Goal: Entertainment & Leisure: Consume media (video, audio)

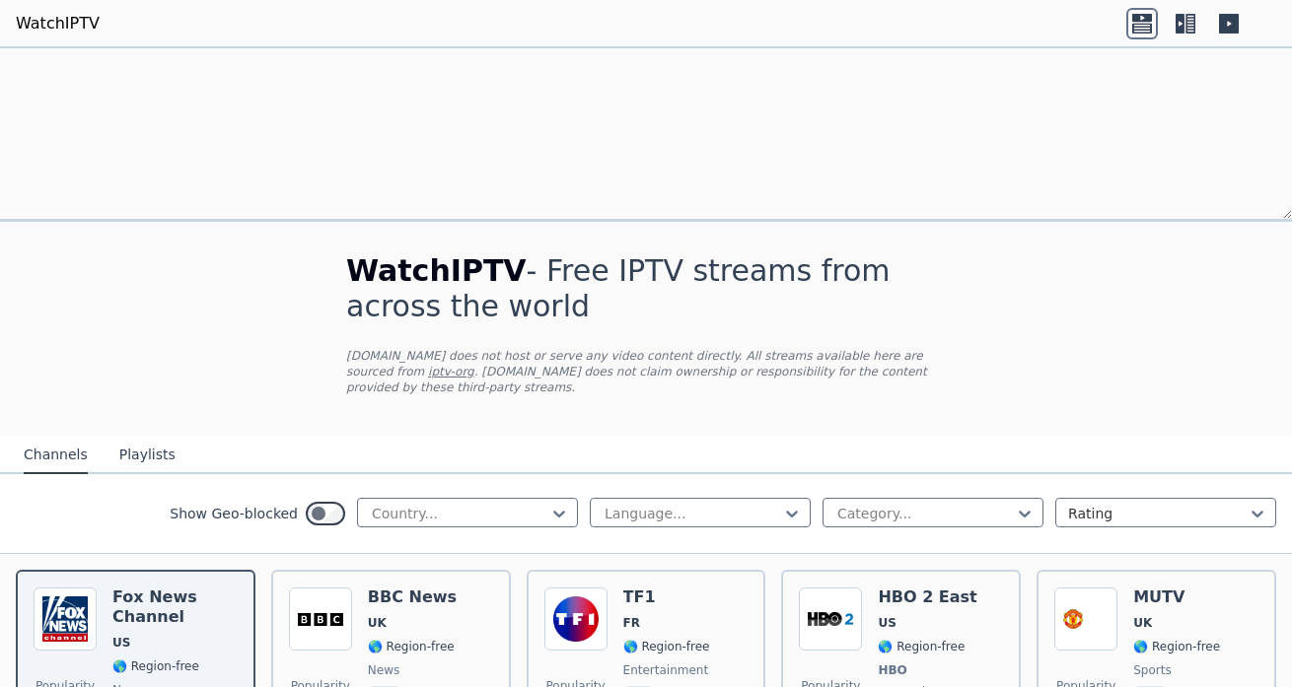
scroll to position [273, 0]
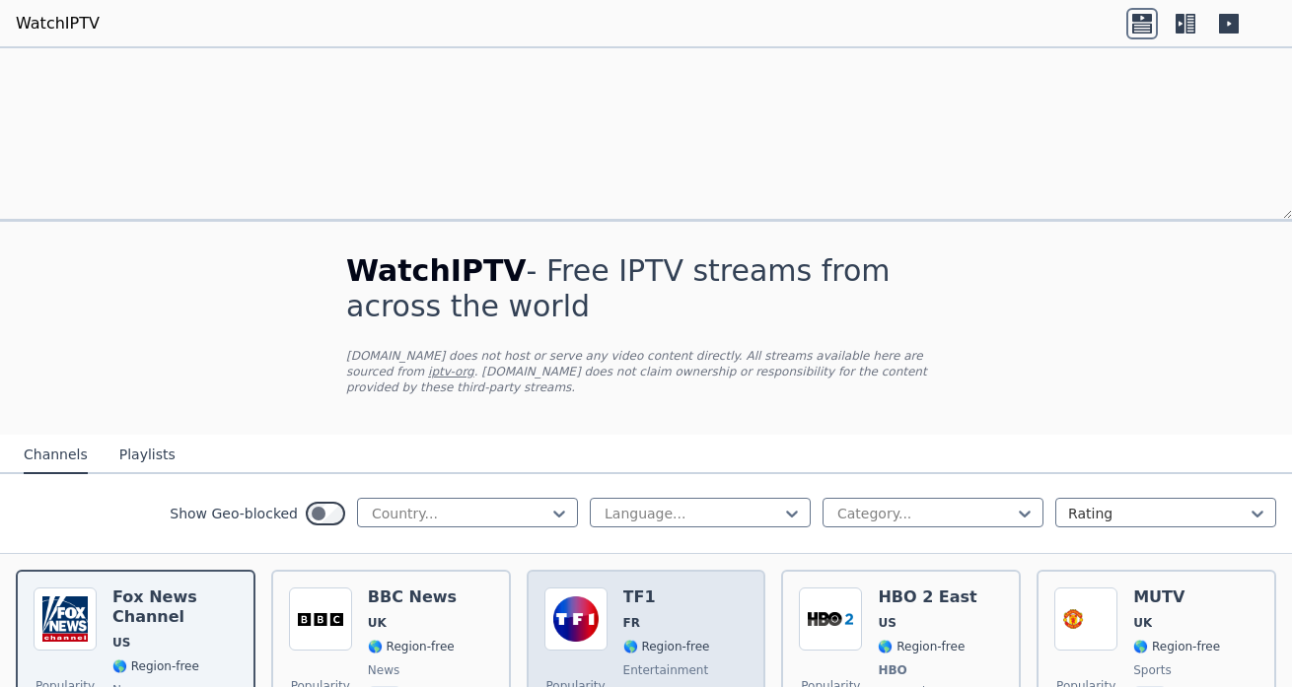
click at [646, 686] on span "fra" at bounding box center [666, 698] width 87 height 24
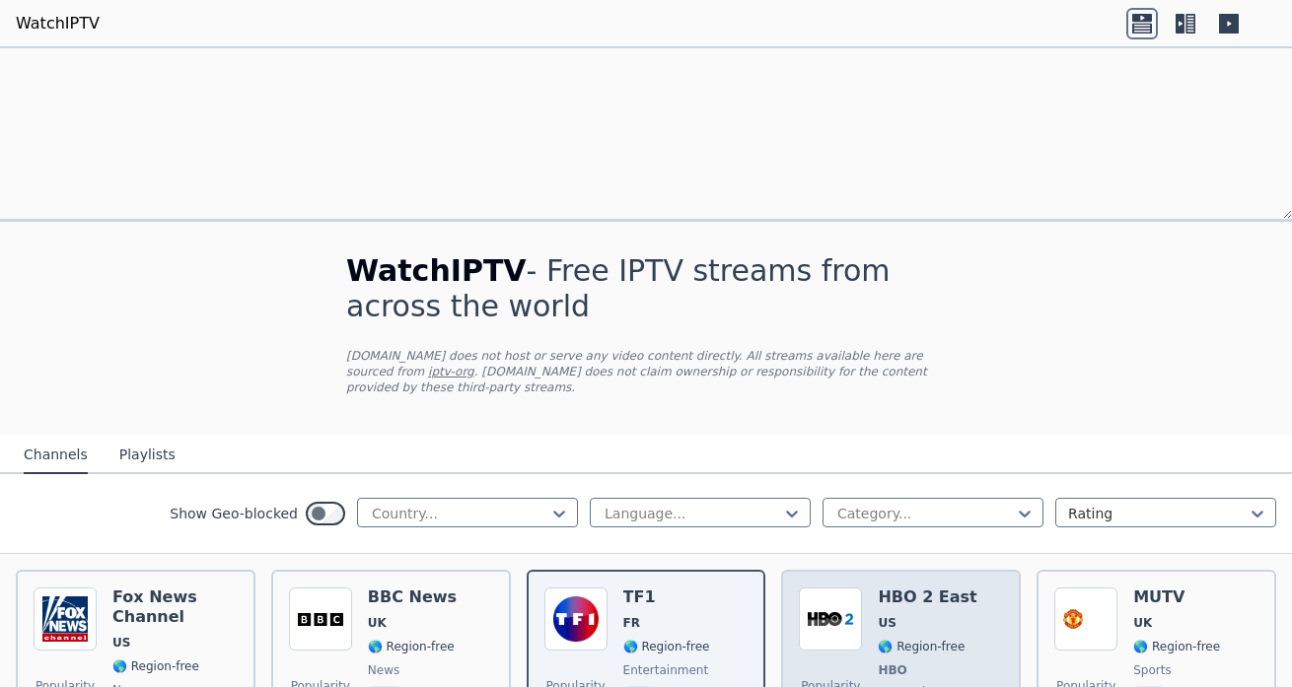
click at [878, 663] on span "HBO" at bounding box center [892, 671] width 29 height 16
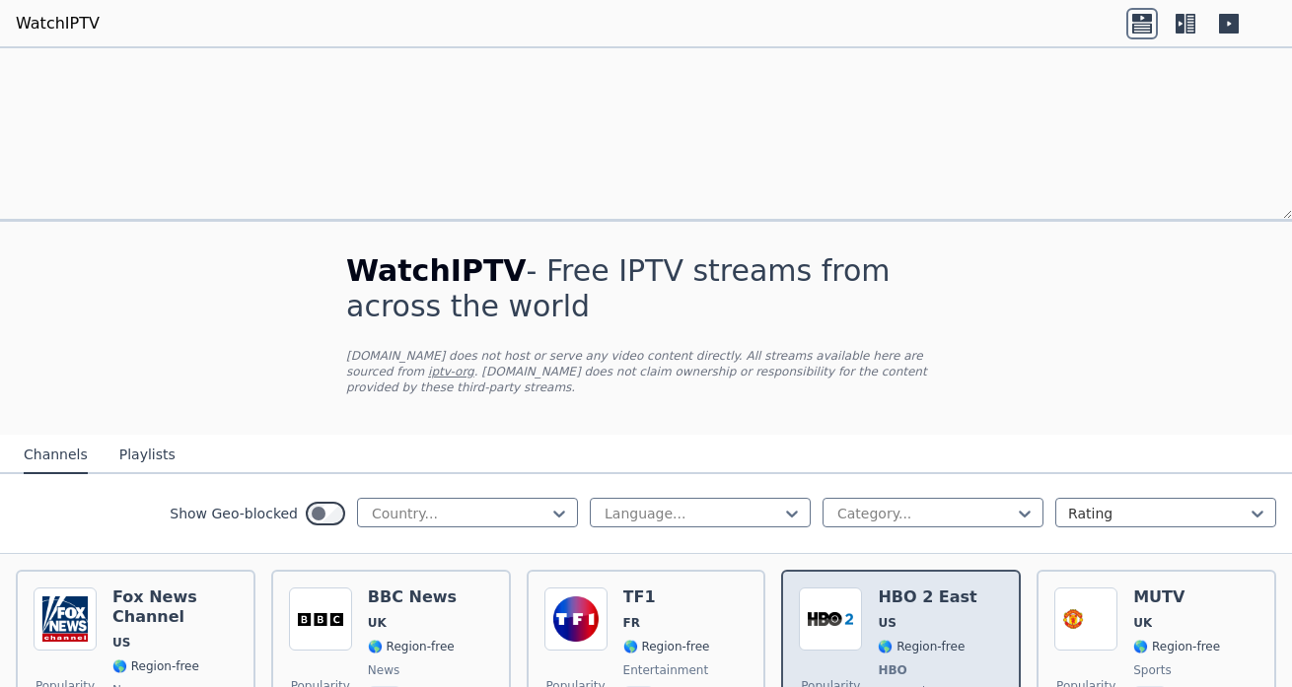
click at [878, 663] on span "HBO" at bounding box center [892, 671] width 29 height 16
click at [854, 667] on span "Popularity 5920" at bounding box center [830, 698] width 63 height 63
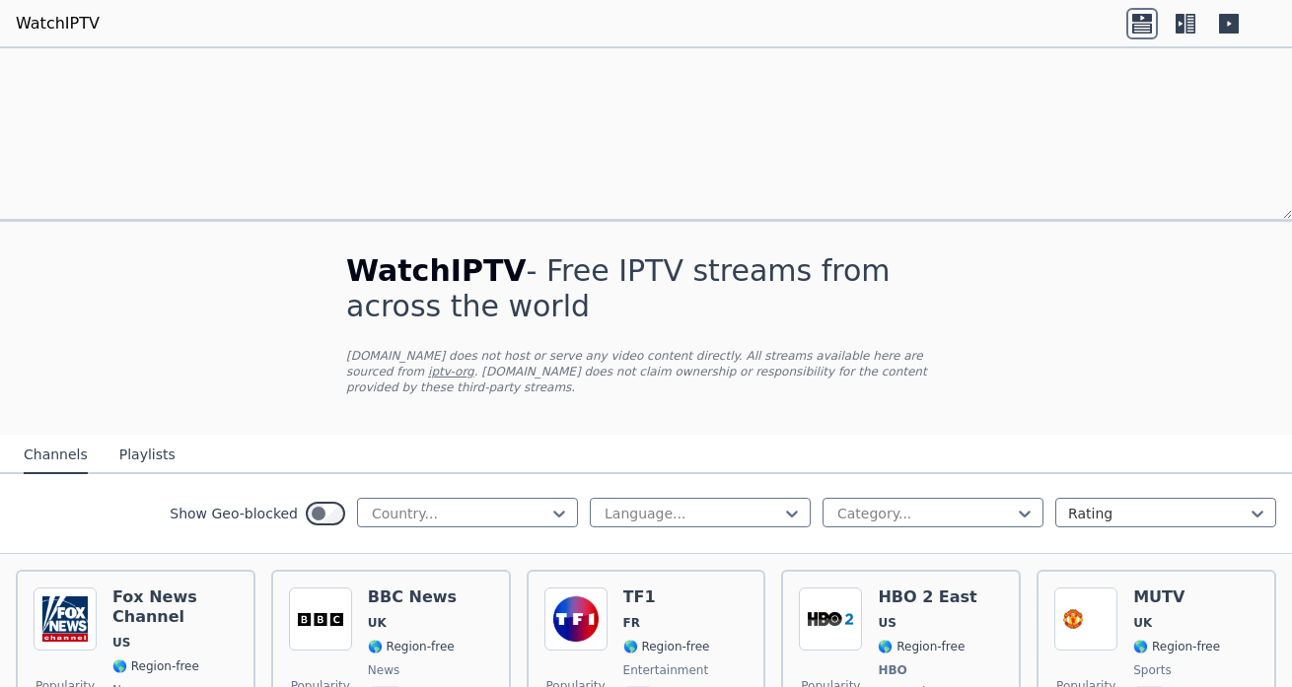
scroll to position [5791, 0]
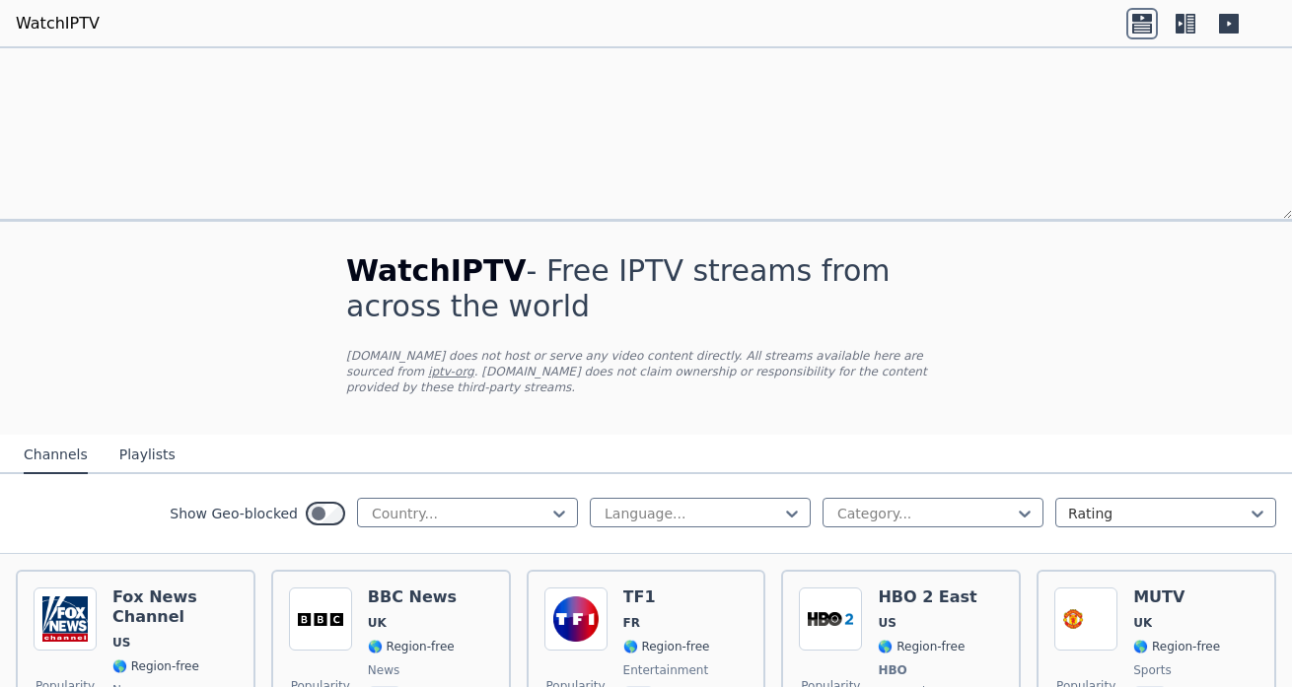
click at [1245, 23] on icon at bounding box center [1229, 24] width 32 height 32
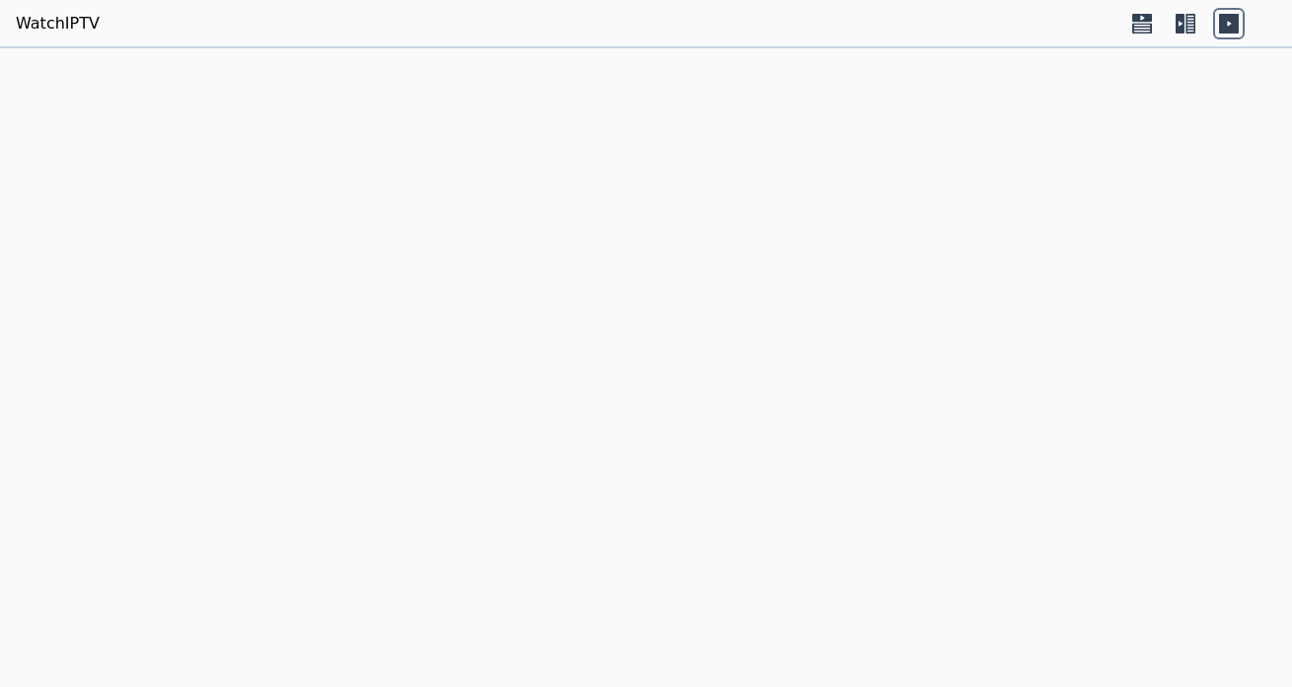
click at [1245, 23] on icon at bounding box center [1229, 24] width 32 height 32
click at [1195, 24] on icon at bounding box center [1190, 24] width 10 height 20
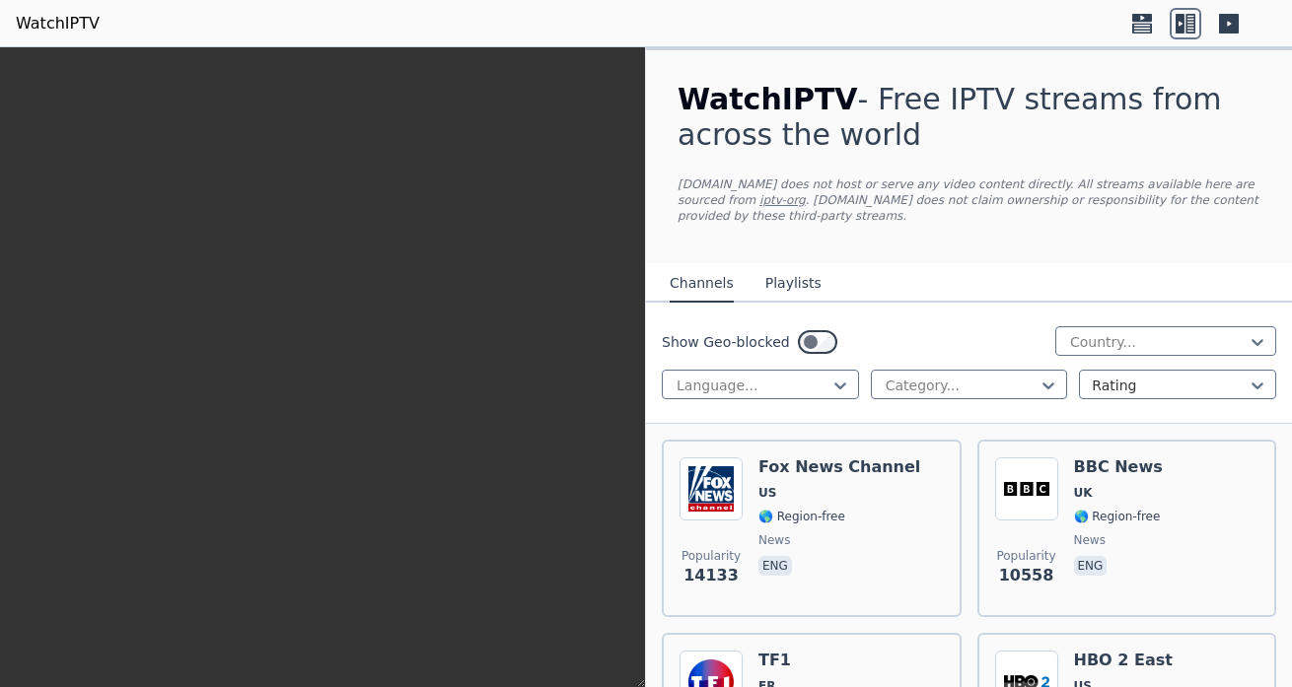
click at [1184, 24] on icon at bounding box center [1180, 24] width 9 height 20
click at [1152, 15] on icon at bounding box center [1142, 18] width 20 height 8
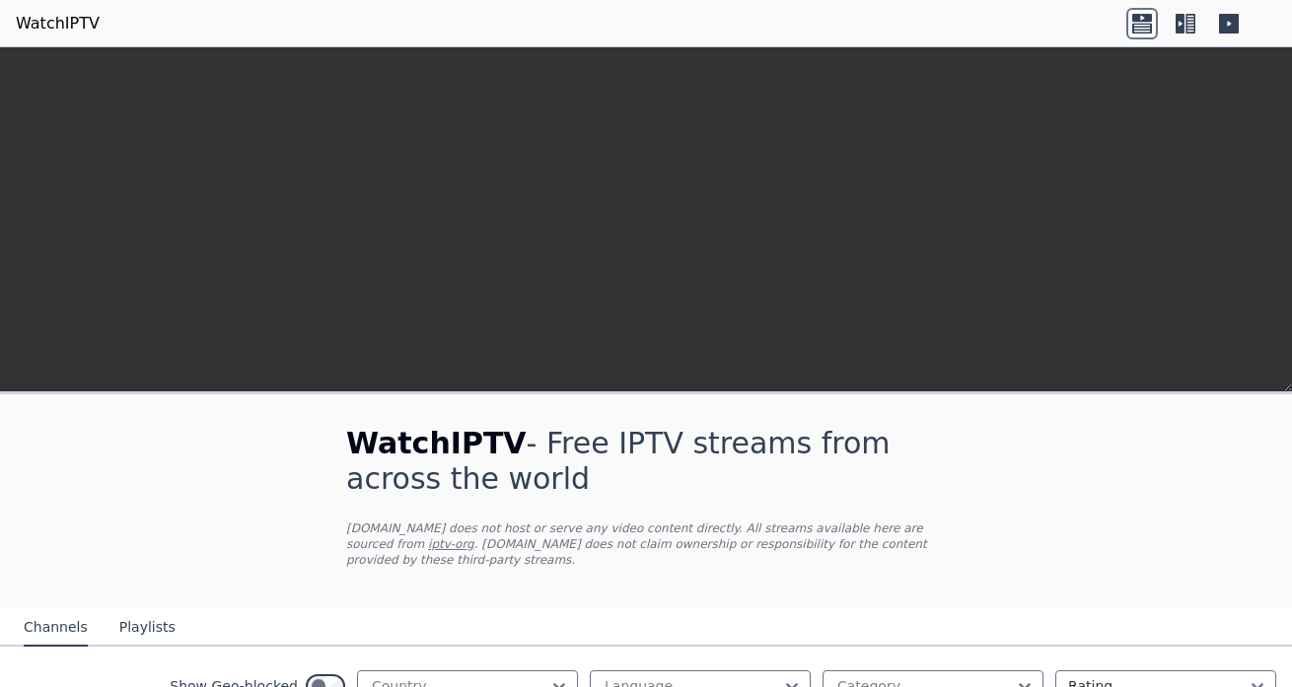
click at [1152, 15] on icon at bounding box center [1142, 18] width 20 height 8
click at [1152, 29] on icon at bounding box center [1142, 28] width 20 height 10
click at [1097, 35] on header "WatchIPTV" at bounding box center [646, 23] width 1292 height 47
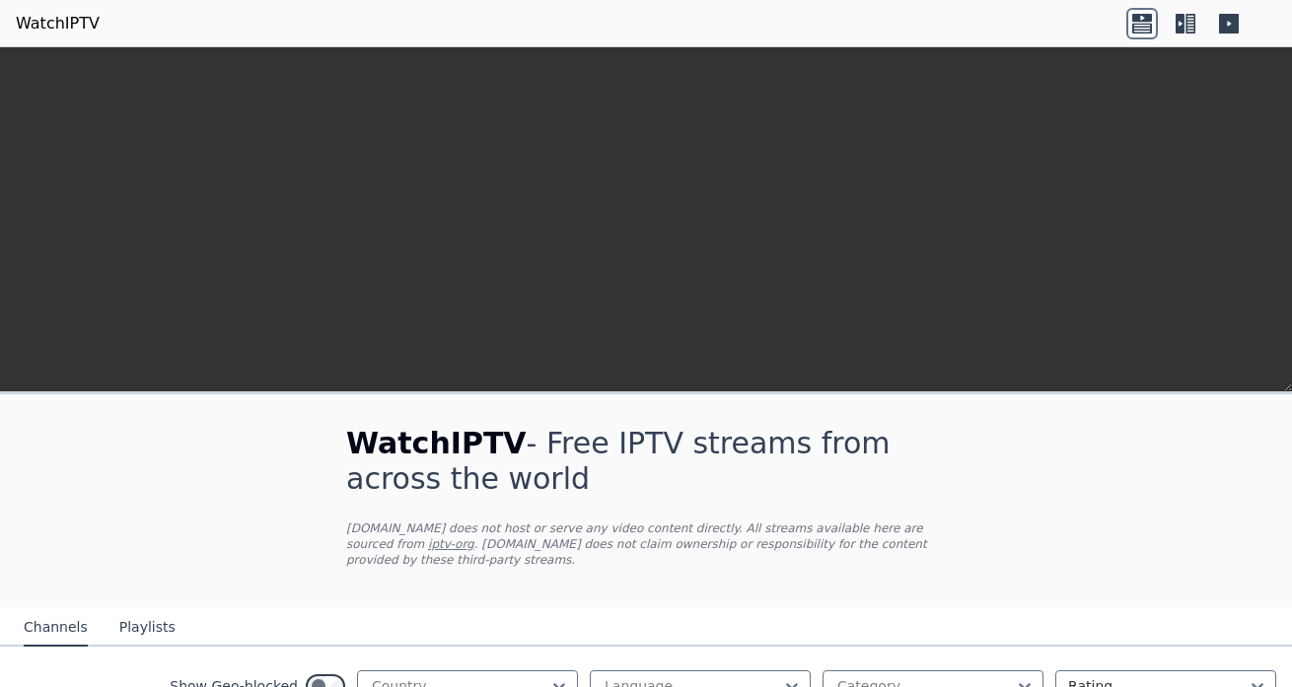
click at [1097, 35] on header "WatchIPTV" at bounding box center [646, 23] width 1292 height 47
click at [1239, 20] on icon at bounding box center [1229, 24] width 20 height 20
click at [697, 162] on video at bounding box center [646, 256] width 1292 height 418
click at [1239, 19] on icon at bounding box center [1229, 24] width 20 height 20
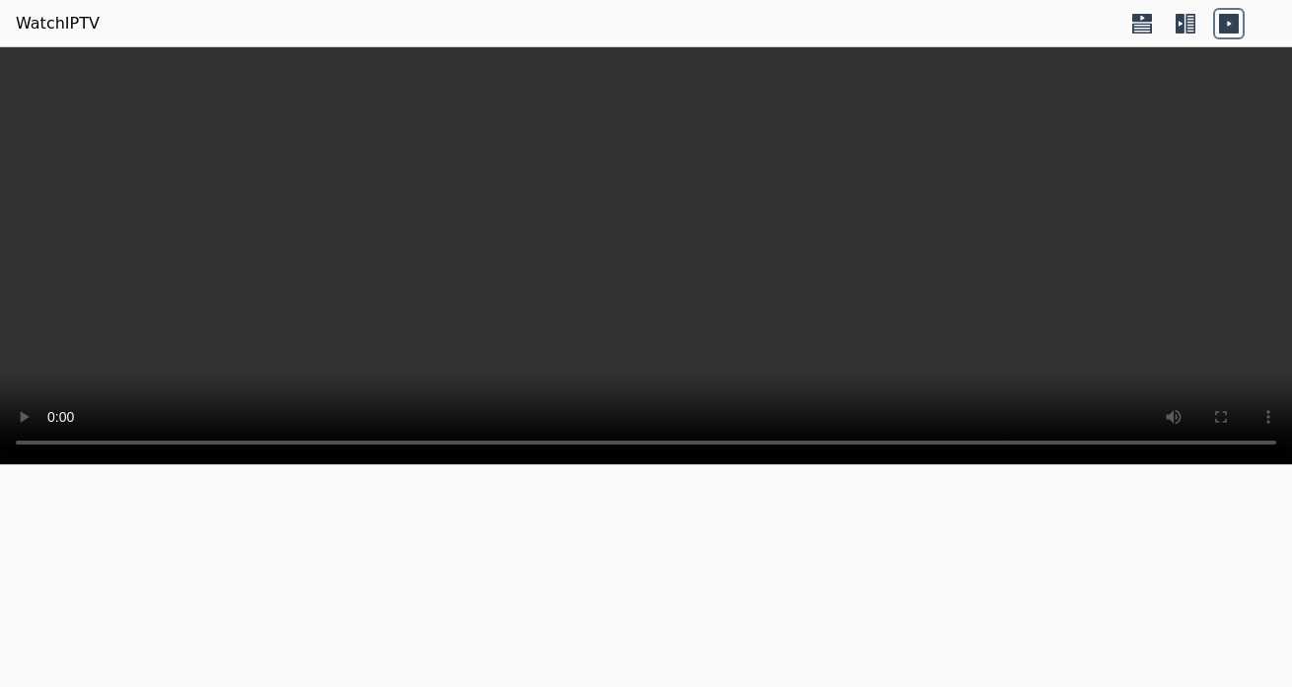
click at [1239, 25] on icon at bounding box center [1229, 24] width 20 height 20
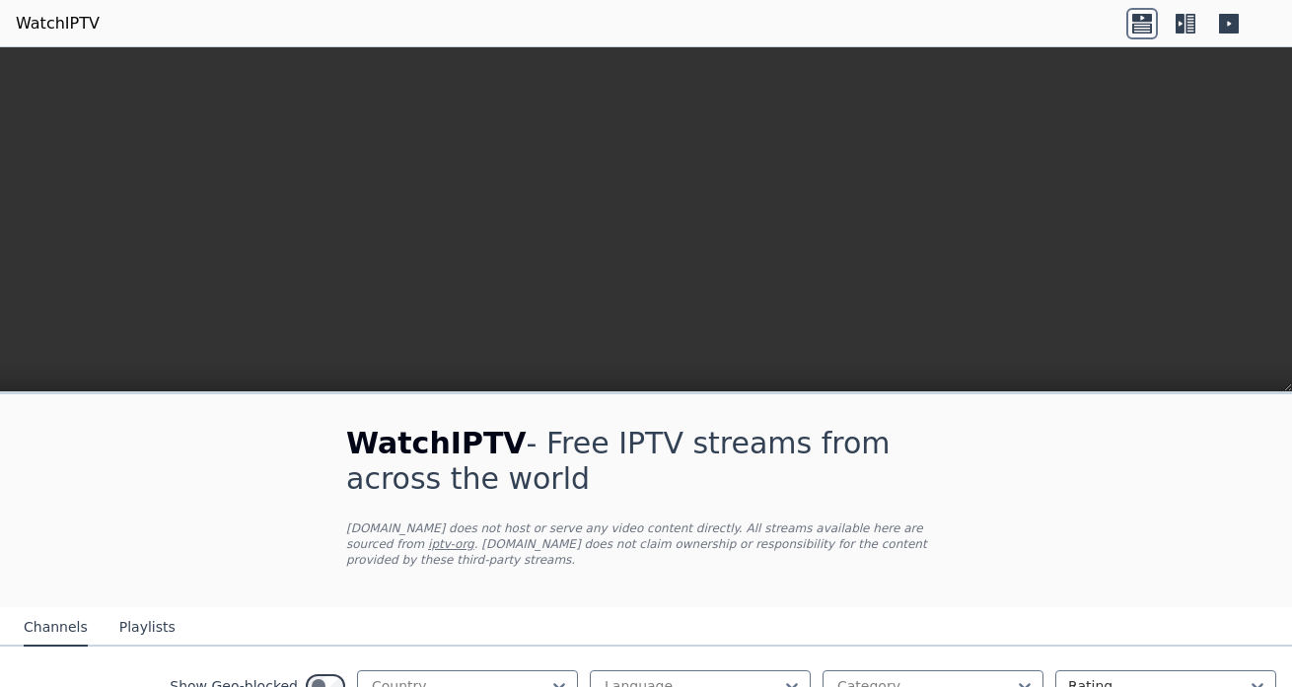
click at [1239, 21] on icon at bounding box center [1229, 24] width 20 height 20
click at [1184, 22] on icon at bounding box center [1180, 24] width 9 height 20
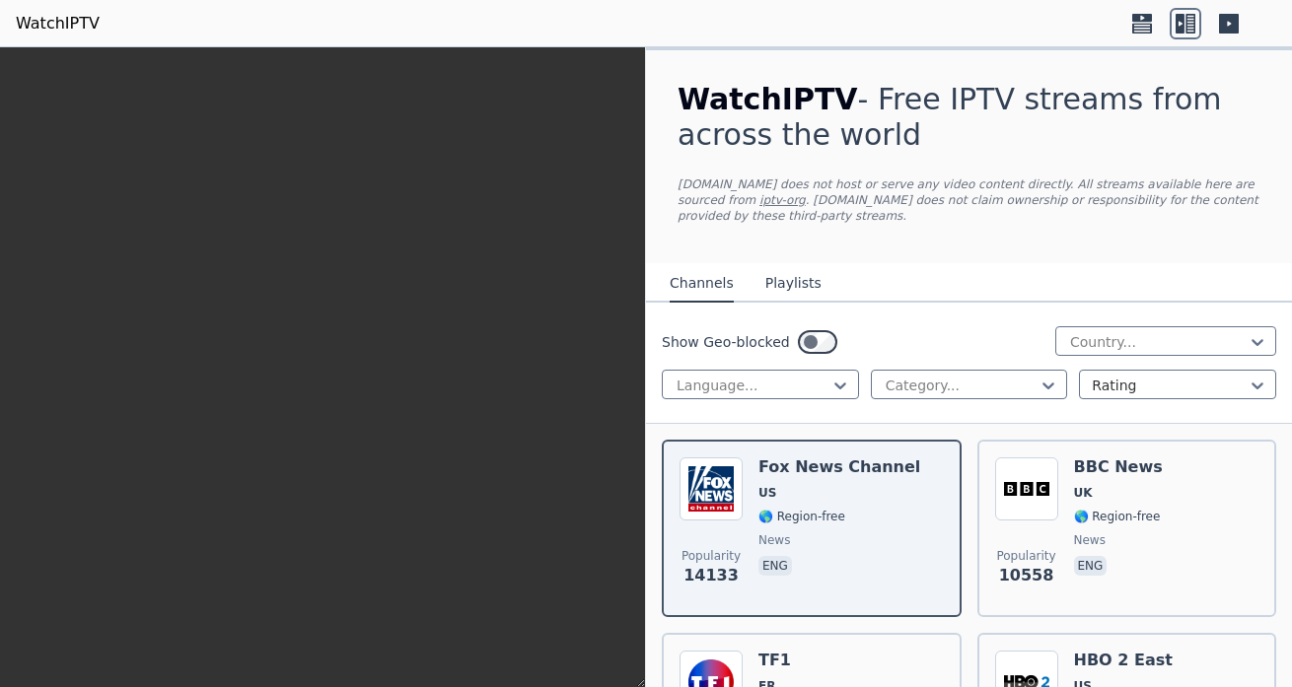
click at [1158, 18] on icon at bounding box center [1142, 24] width 32 height 32
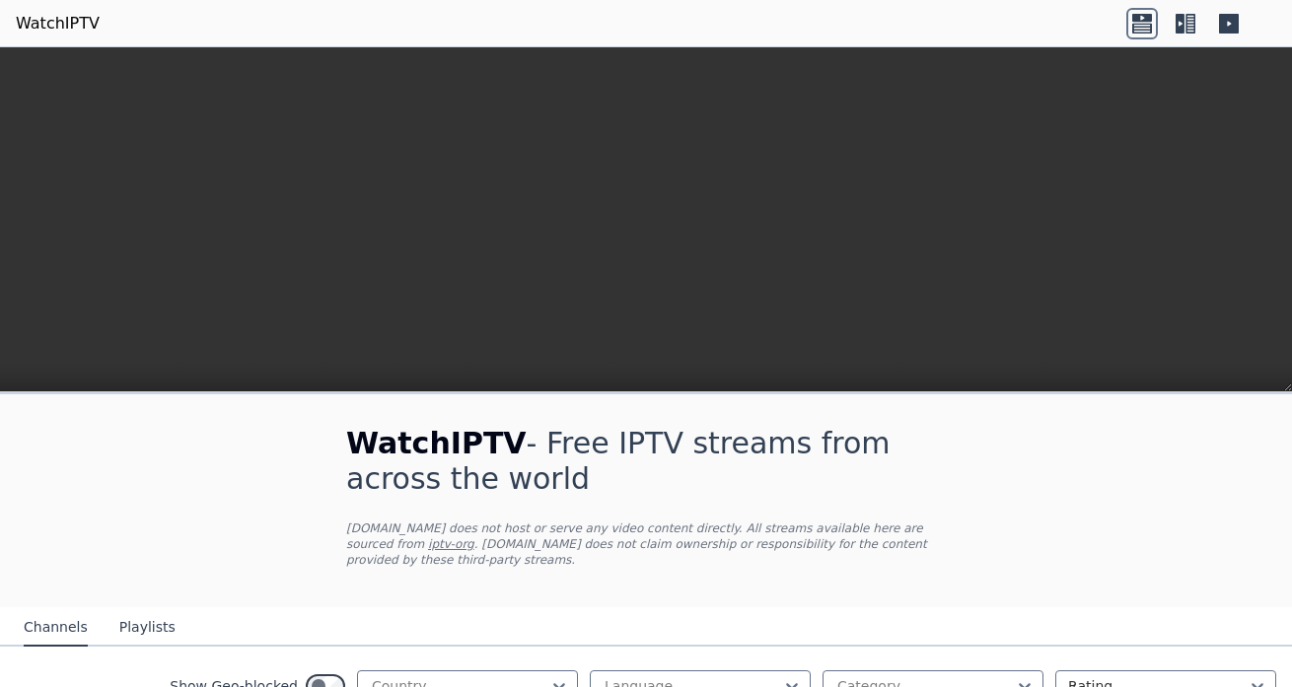
click at [1083, 291] on video at bounding box center [646, 256] width 1292 height 418
click at [618, 268] on video at bounding box center [646, 256] width 1292 height 418
click at [1184, 283] on video at bounding box center [646, 256] width 1292 height 418
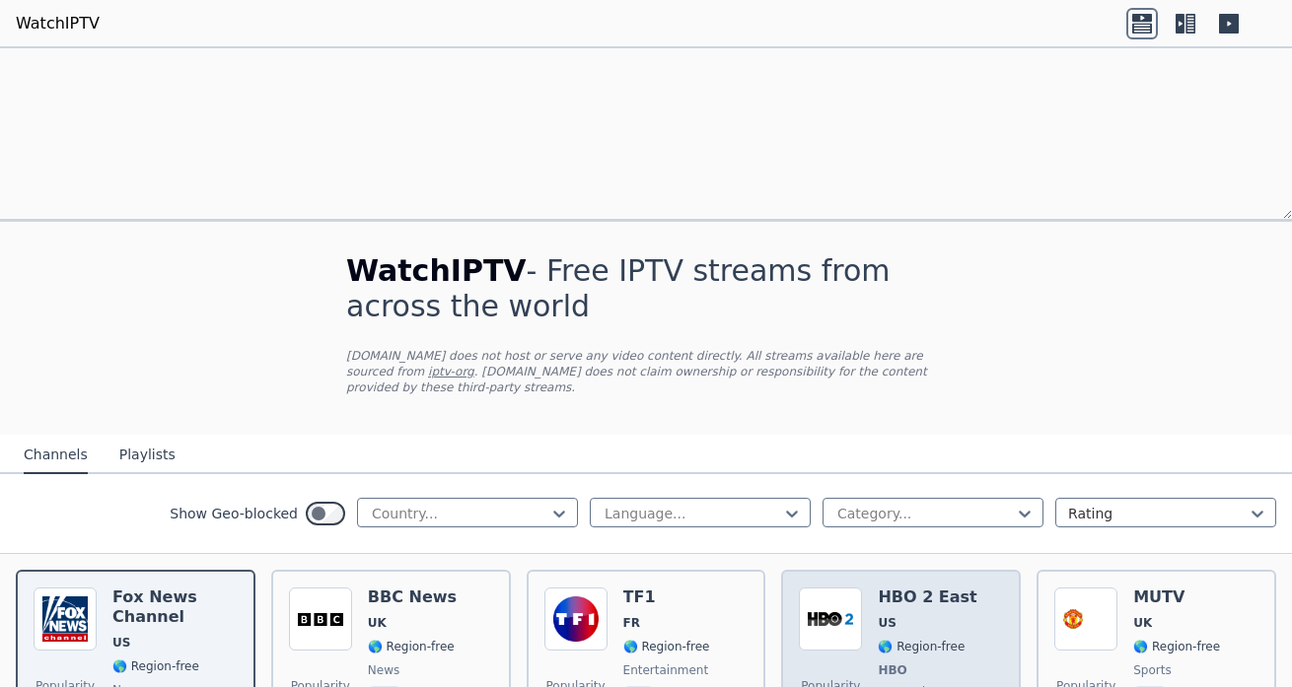
click at [897, 639] on span "🌎 Region-free" at bounding box center [921, 647] width 87 height 16
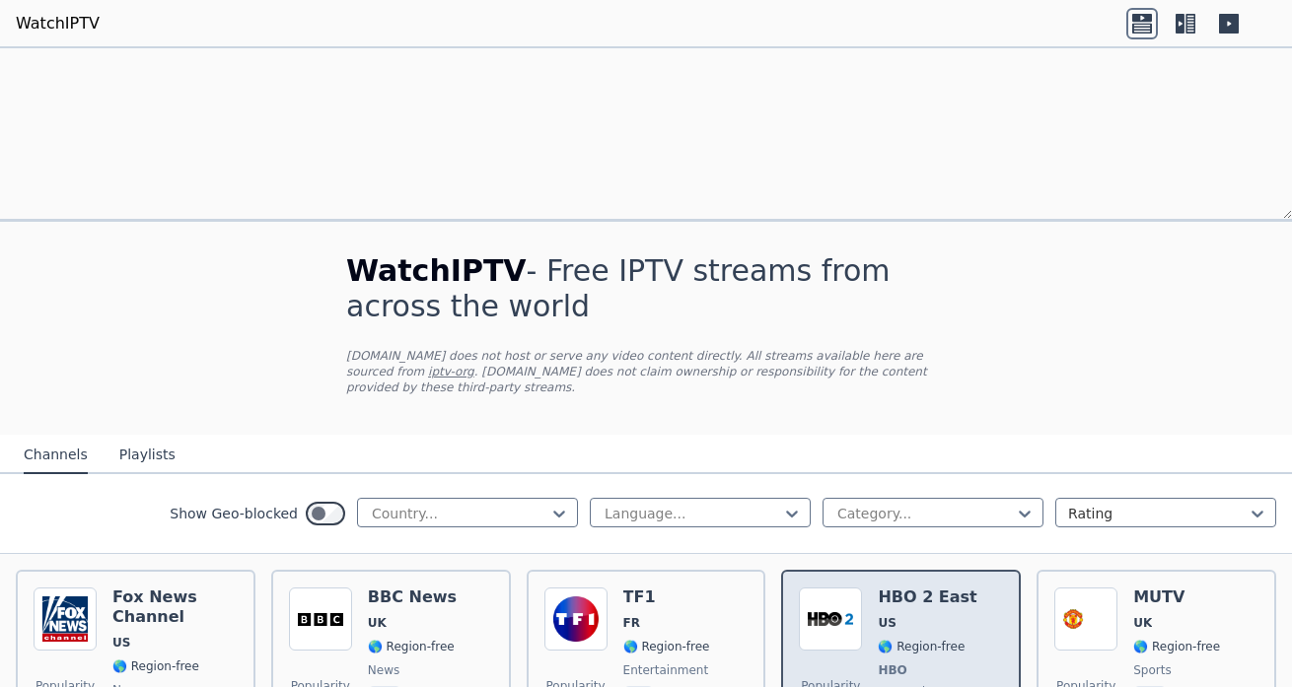
click at [897, 639] on span "🌎 Region-free" at bounding box center [921, 647] width 87 height 16
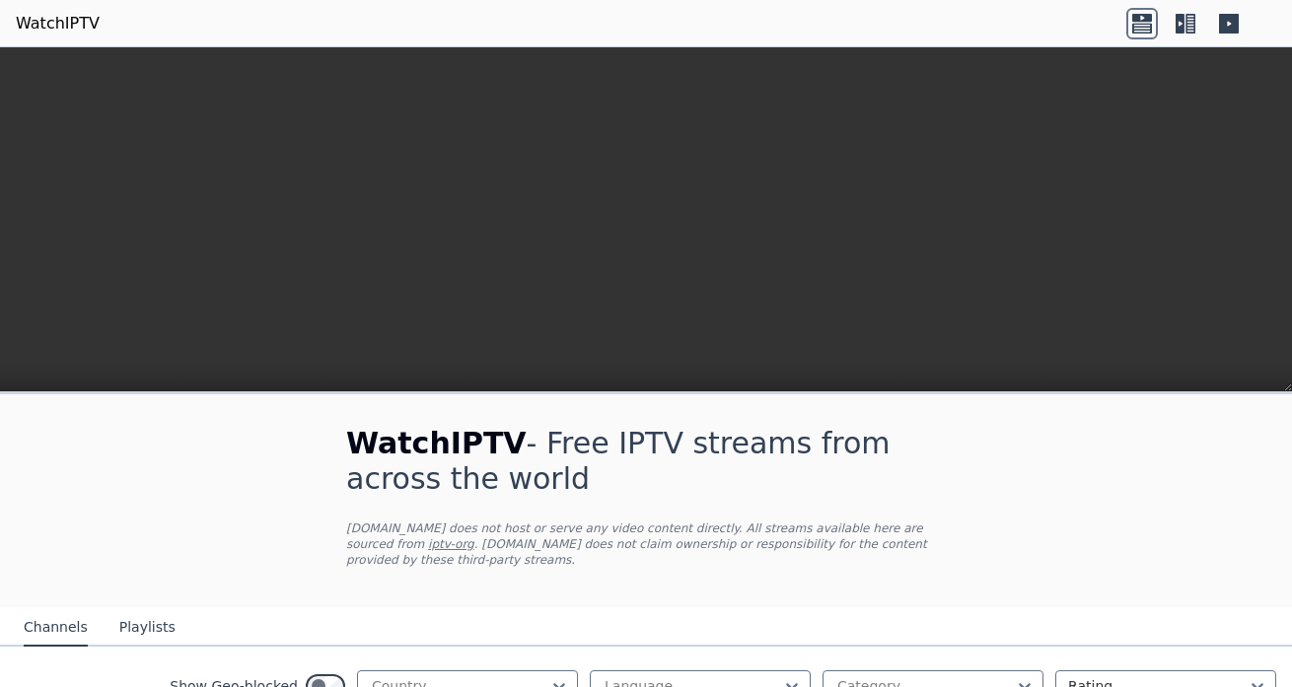
click at [554, 311] on video at bounding box center [646, 256] width 1292 height 418
click at [1152, 23] on icon at bounding box center [1142, 28] width 20 height 10
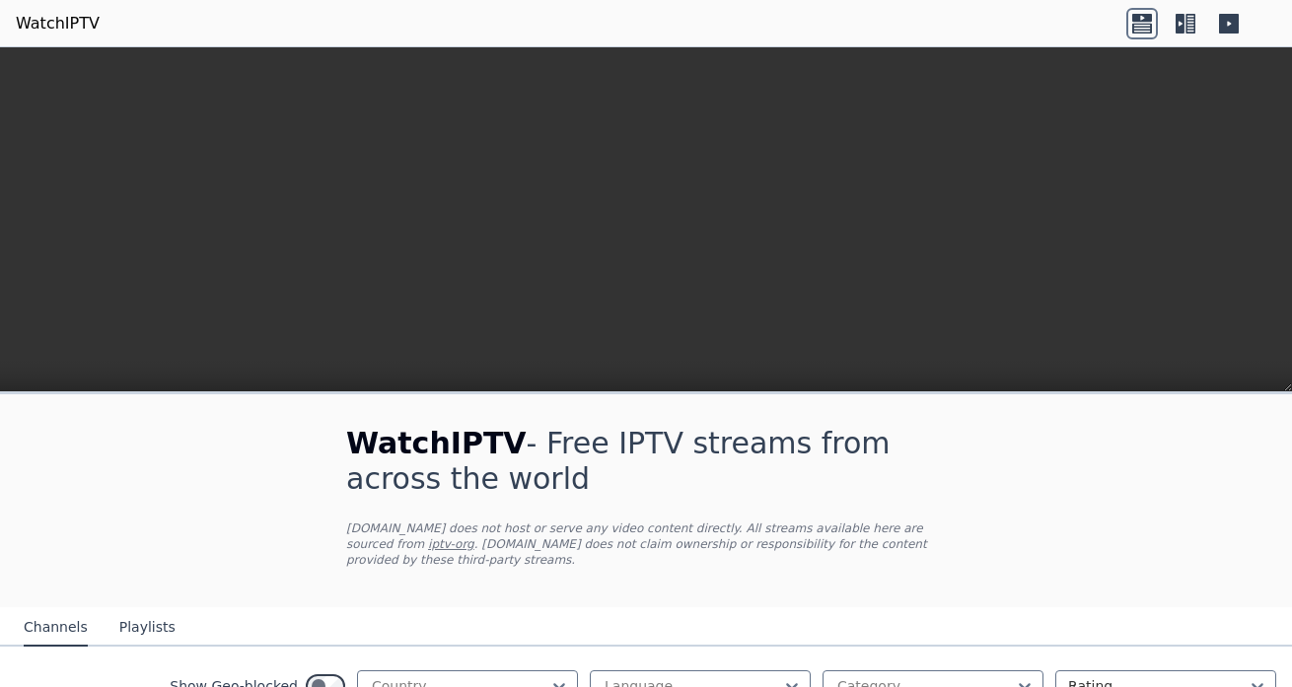
click at [1152, 23] on icon at bounding box center [1142, 28] width 20 height 10
click at [1195, 22] on icon at bounding box center [1190, 24] width 10 height 20
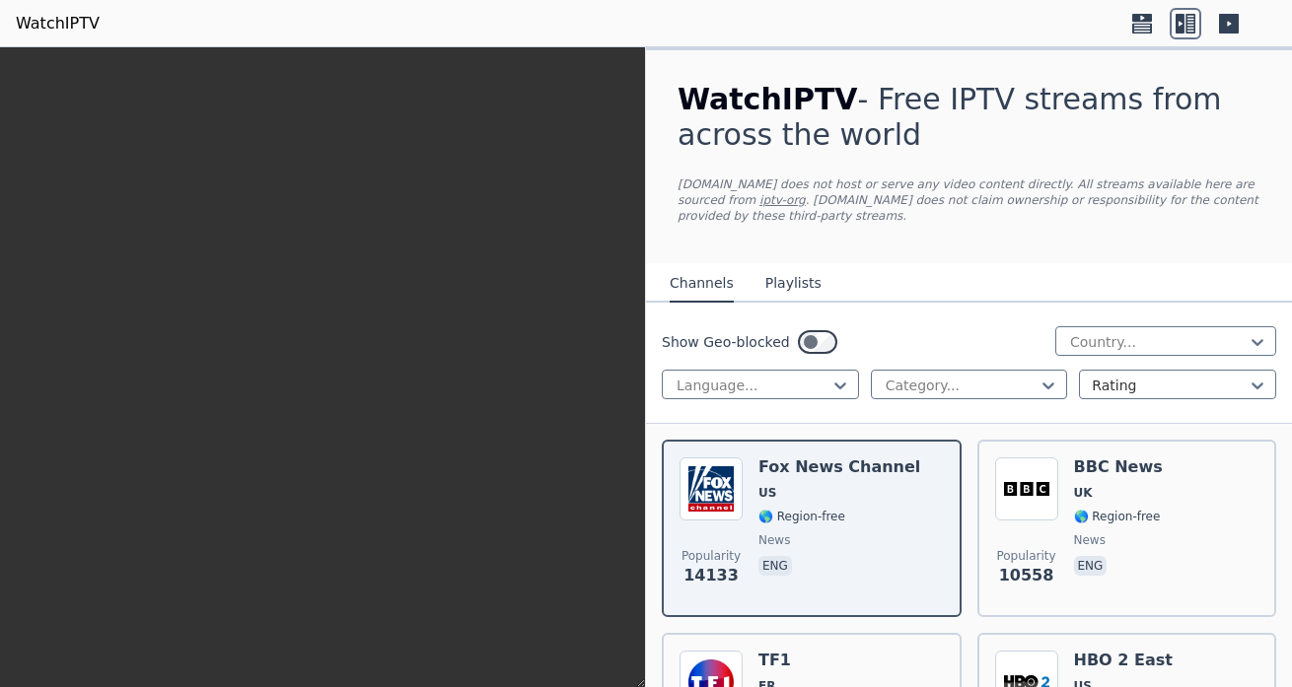
click at [1195, 22] on icon at bounding box center [1190, 24] width 10 height 20
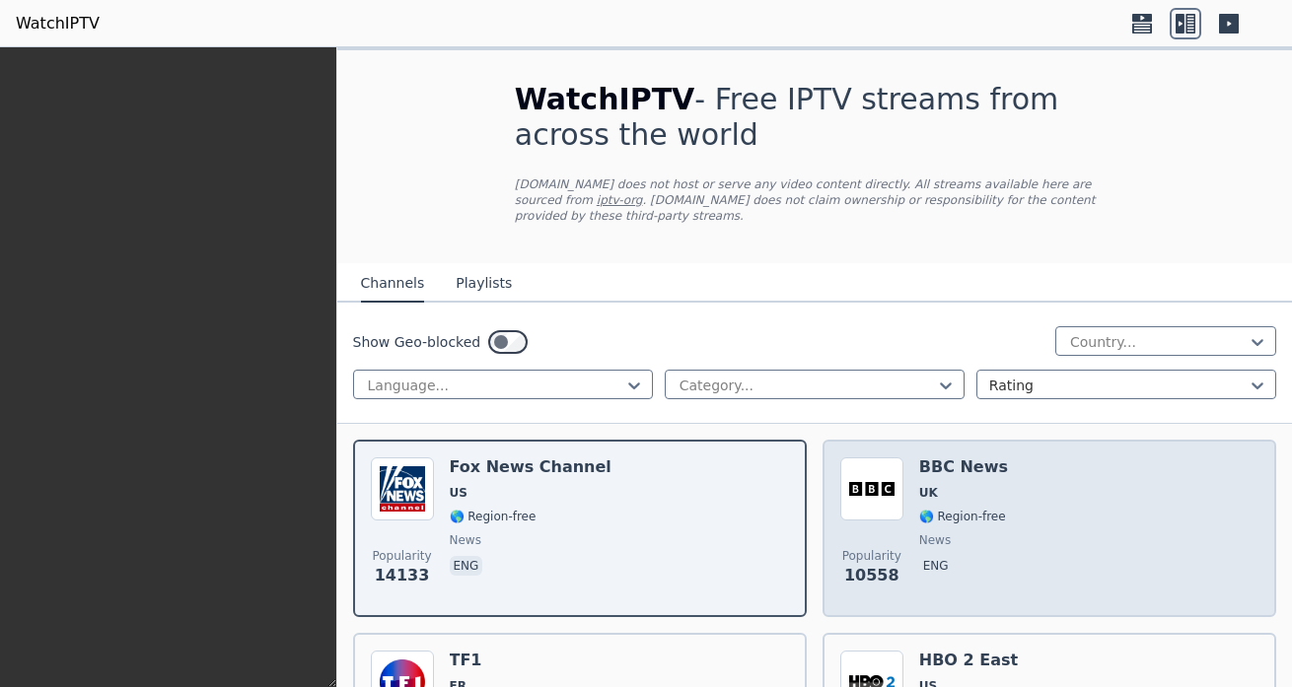
click at [968, 509] on span "🌎 Region-free" at bounding box center [962, 517] width 87 height 16
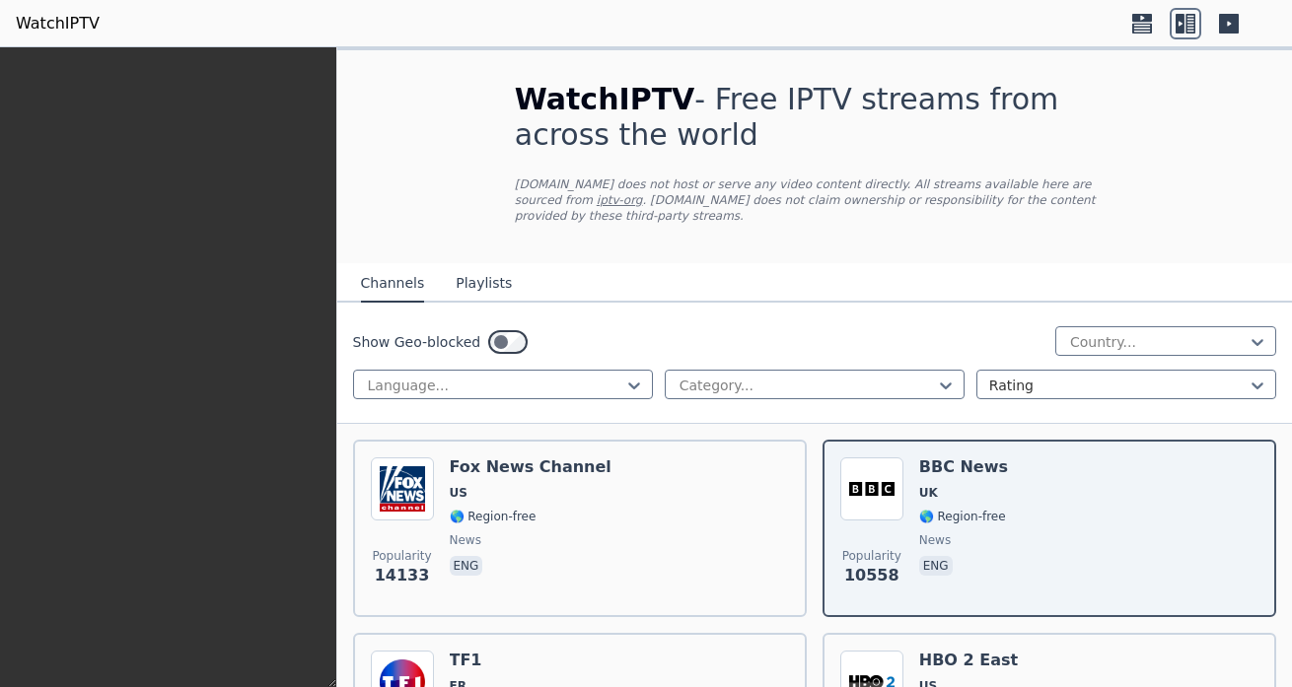
click at [1152, 23] on icon at bounding box center [1142, 28] width 20 height 10
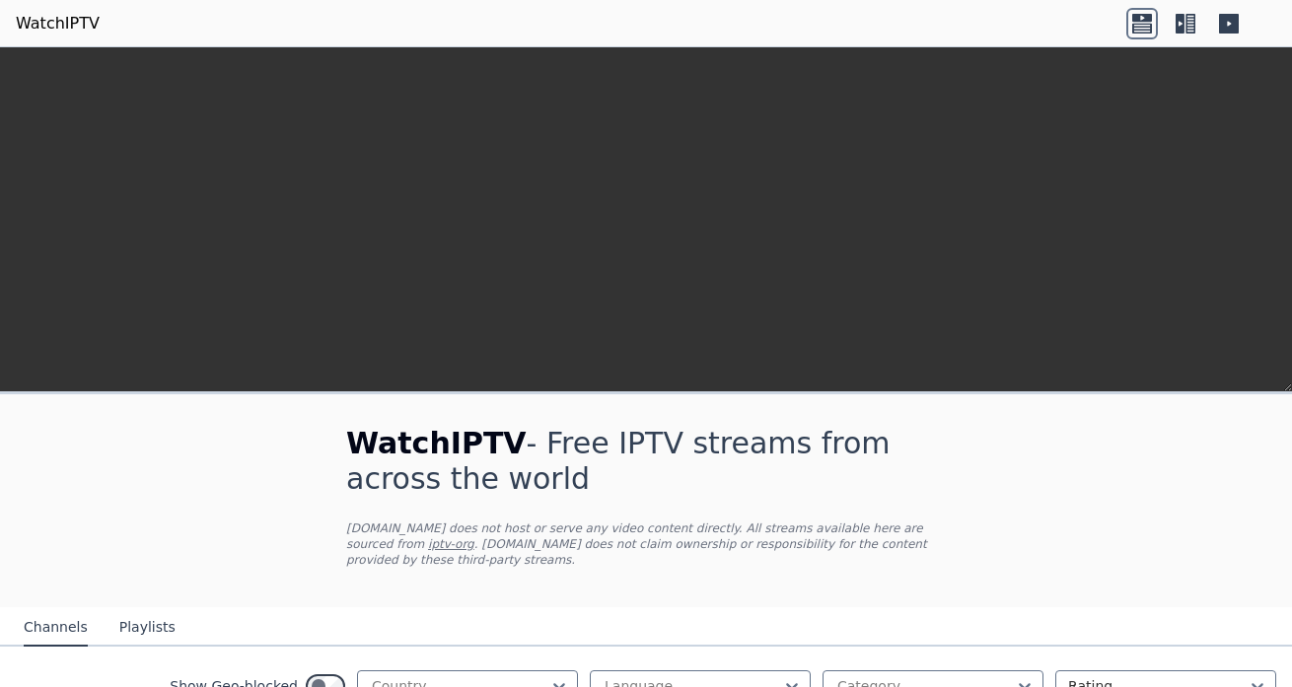
click at [44, 22] on link "WatchIPTV" at bounding box center [58, 24] width 84 height 24
click at [155, 285] on video at bounding box center [646, 256] width 1292 height 418
